Goal: Task Accomplishment & Management: Manage account settings

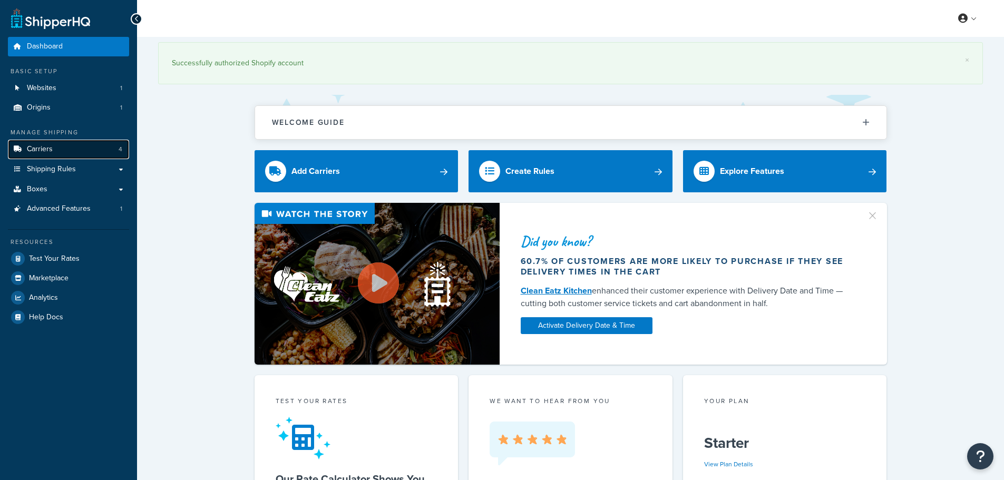
click at [62, 142] on link "Carriers 4" at bounding box center [68, 150] width 121 height 20
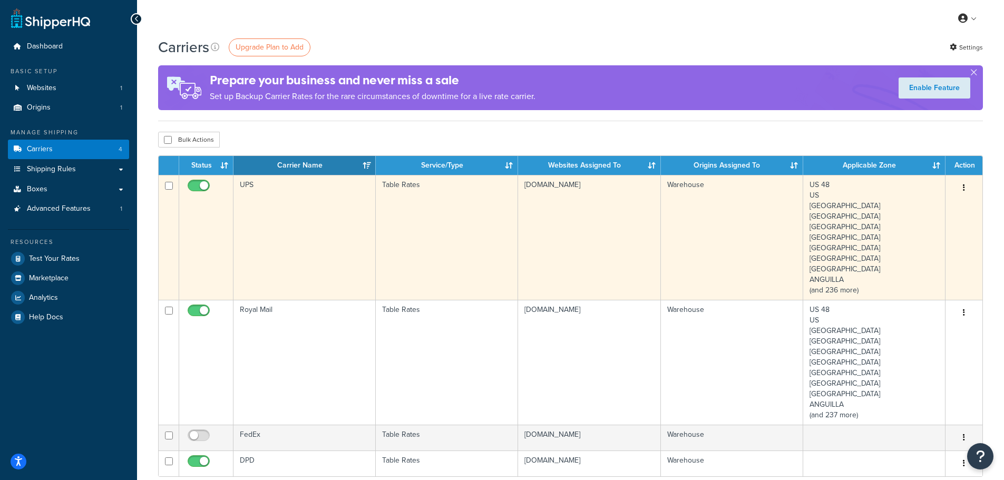
click at [971, 188] on div "Edit [GEOGRAPHIC_DATA]" at bounding box center [964, 188] width 24 height 17
click at [960, 188] on button "button" at bounding box center [964, 188] width 15 height 17
click at [919, 212] on link "Edit" at bounding box center [921, 209] width 83 height 22
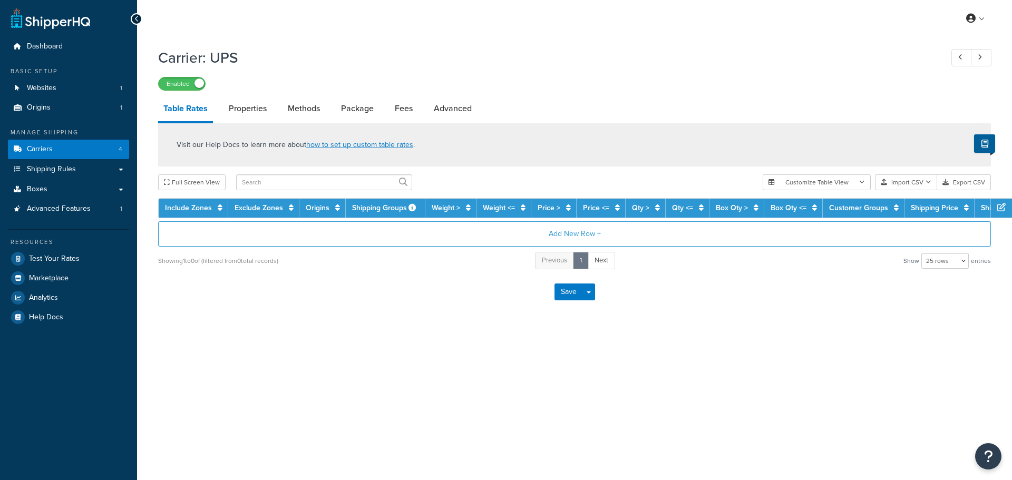
select select "25"
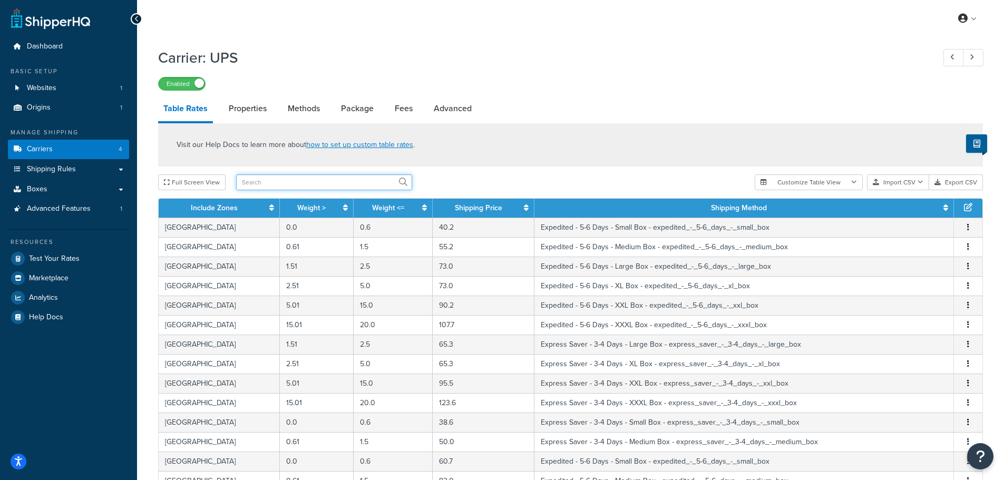
drag, startPoint x: 261, startPoint y: 181, endPoint x: 273, endPoint y: 185, distance: 12.3
click at [273, 185] on input "text" at bounding box center [324, 183] width 176 height 16
type input "india"
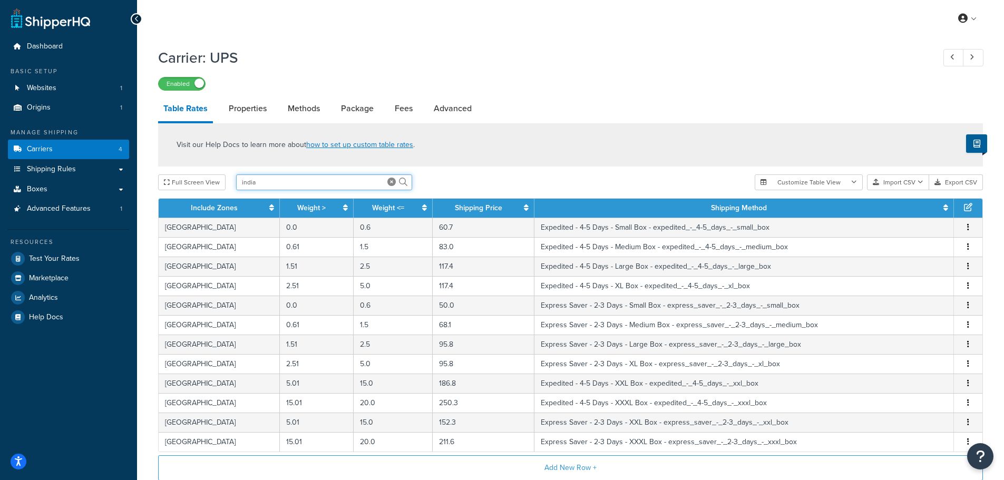
click at [310, 182] on input "india" at bounding box center [324, 183] width 176 height 16
